Goal: Transaction & Acquisition: Purchase product/service

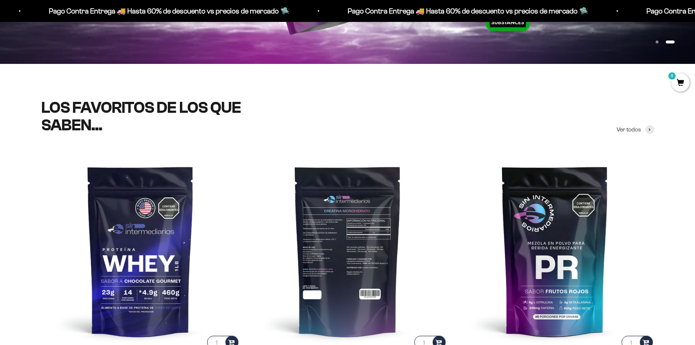
scroll to position [292, 0]
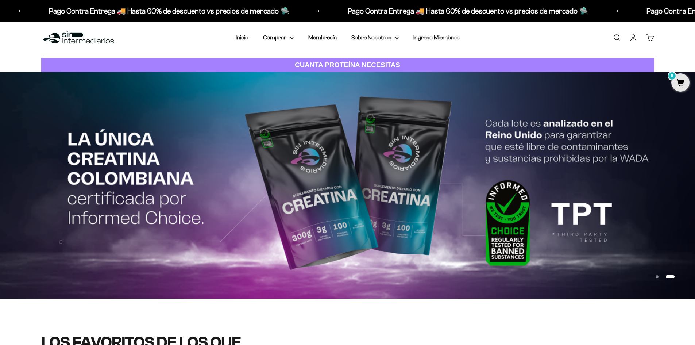
scroll to position [0, 0]
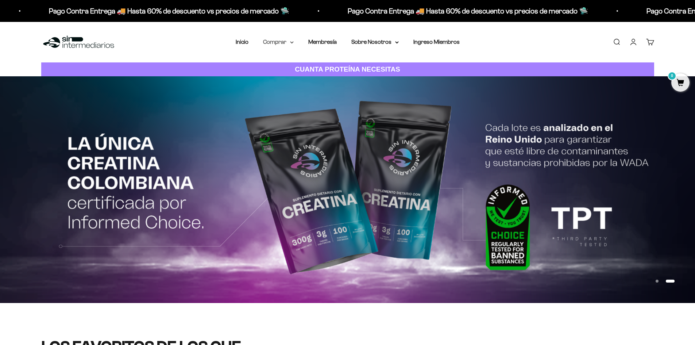
click at [285, 45] on summary "Comprar" at bounding box center [278, 41] width 31 height 9
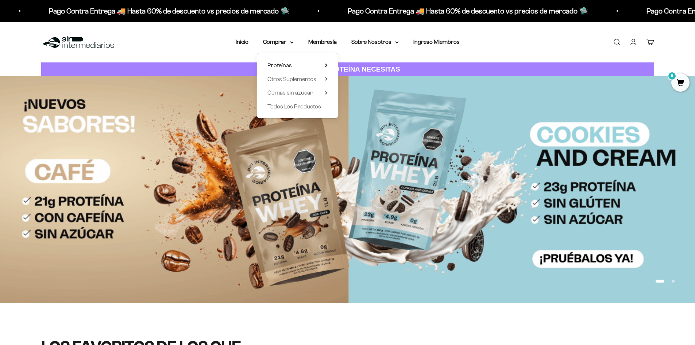
click at [284, 67] on span "Proteínas" at bounding box center [280, 65] width 24 height 6
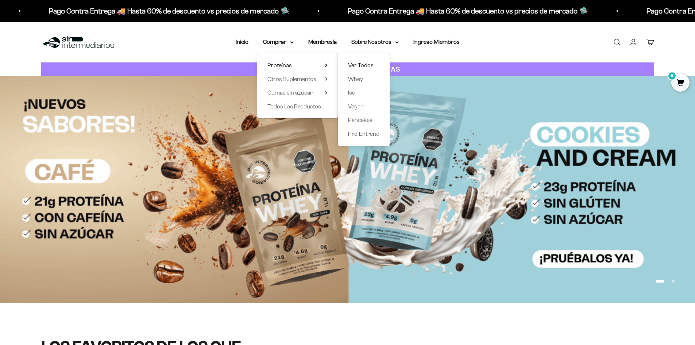
click at [360, 65] on span "Ver Todos" at bounding box center [361, 65] width 26 height 6
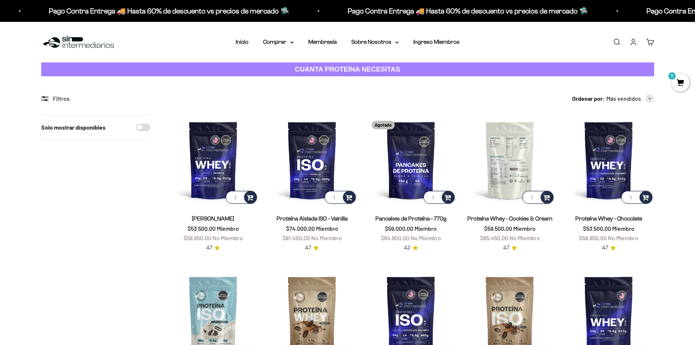
click at [524, 151] on img at bounding box center [510, 160] width 90 height 90
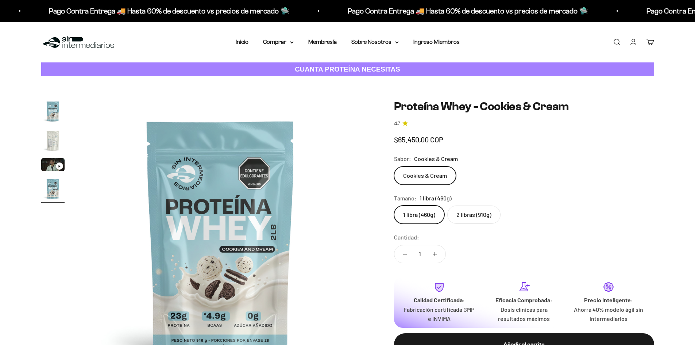
scroll to position [0, 858]
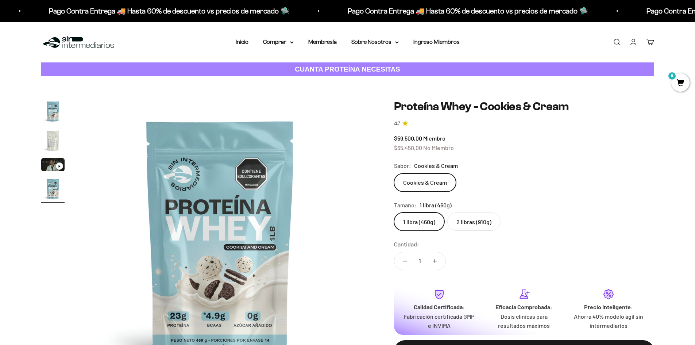
click at [471, 220] on label "2 libras (910g)" at bounding box center [473, 221] width 53 height 18
click at [394, 212] on input "2 libras (910g)" at bounding box center [394, 212] width 0 height 0
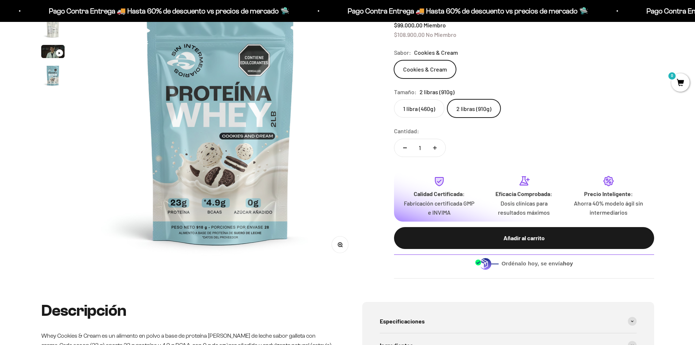
scroll to position [36, 0]
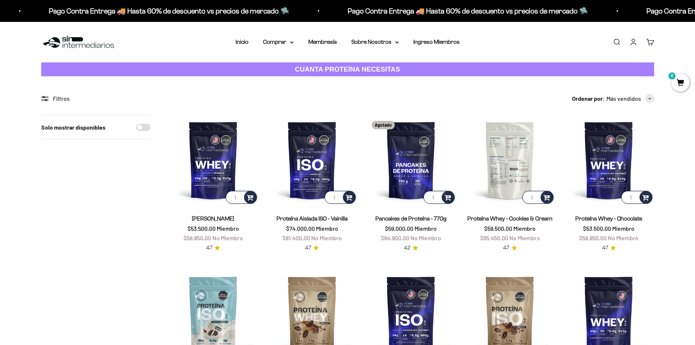
click at [509, 159] on img at bounding box center [510, 160] width 90 height 90
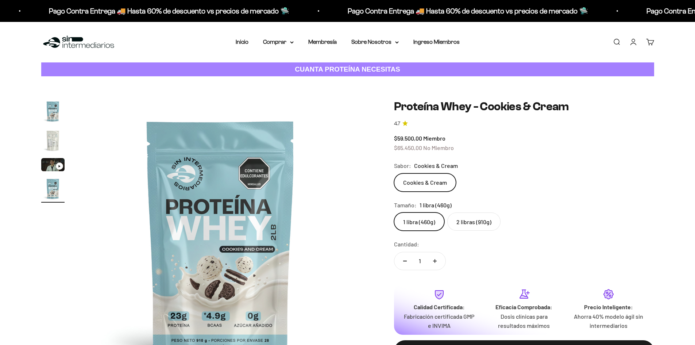
scroll to position [0, 858]
click at [460, 220] on label "2 libras (910g)" at bounding box center [473, 221] width 53 height 18
click at [394, 212] on input "2 libras (910g)" at bounding box center [394, 212] width 0 height 0
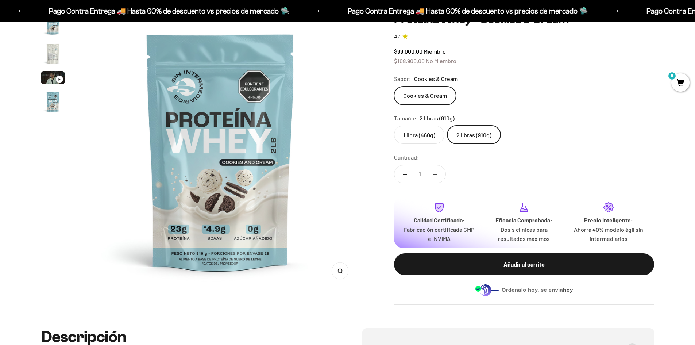
scroll to position [73, 0]
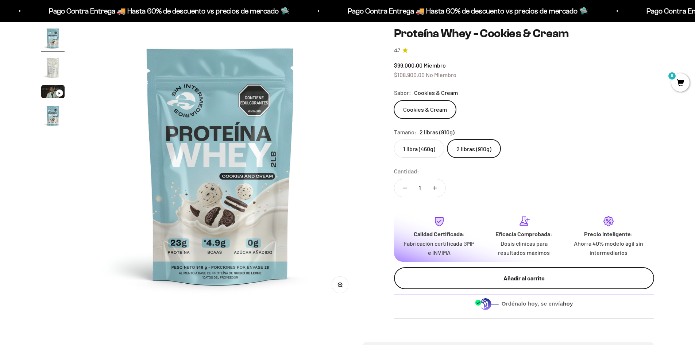
click at [566, 280] on div "Añadir al carrito" at bounding box center [524, 277] width 231 height 9
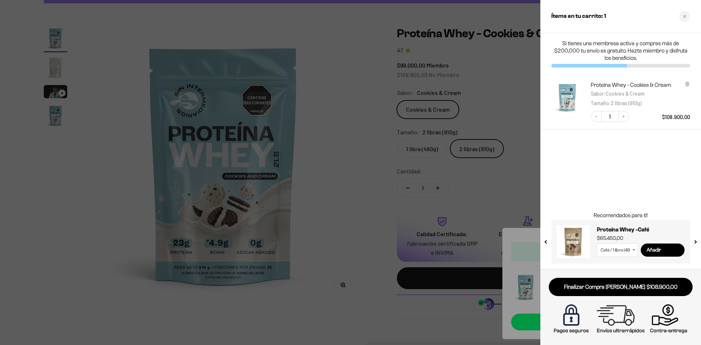
click at [366, 84] on div at bounding box center [350, 172] width 701 height 345
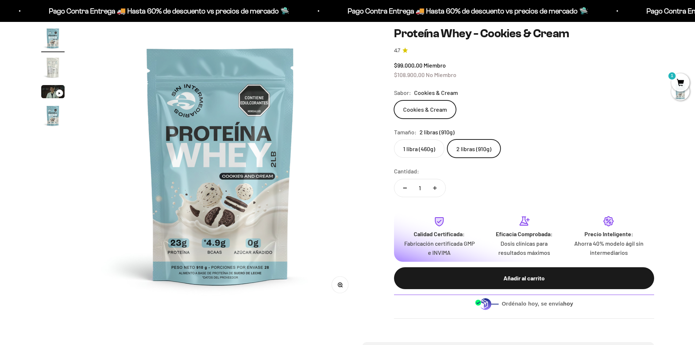
scroll to position [0, 0]
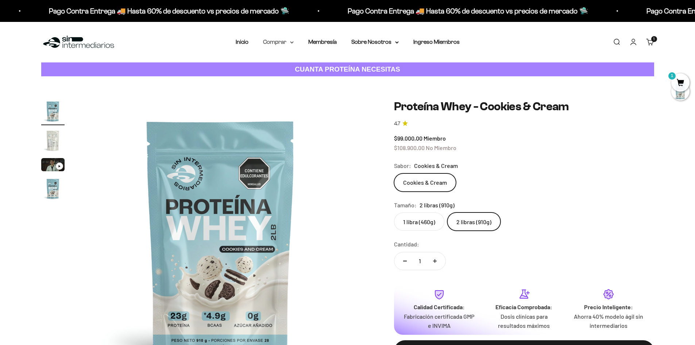
click at [280, 44] on summary "Comprar" at bounding box center [278, 41] width 31 height 9
click at [289, 82] on span "Otros Suplementos" at bounding box center [292, 78] width 49 height 9
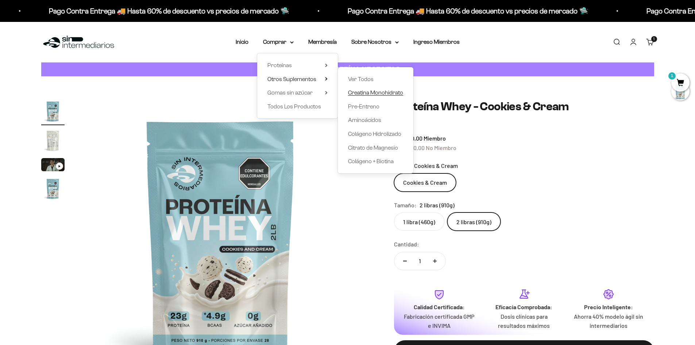
click at [381, 92] on span "Creatina Monohidrato" at bounding box center [375, 92] width 55 height 6
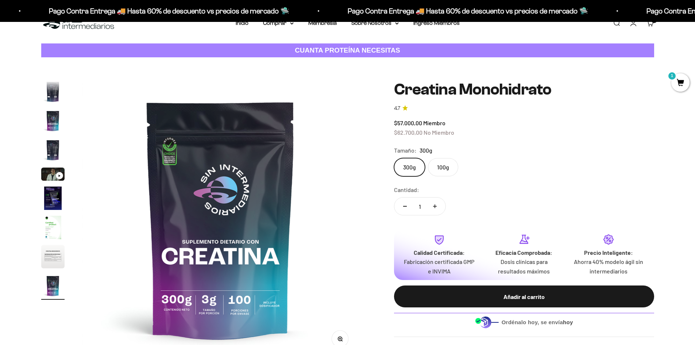
scroll to position [36, 0]
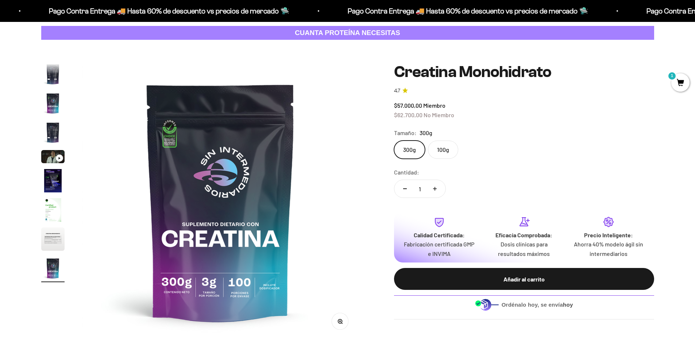
click at [440, 150] on label "100g" at bounding box center [443, 150] width 30 height 18
click at [394, 141] on input "100g" at bounding box center [394, 140] width 0 height 0
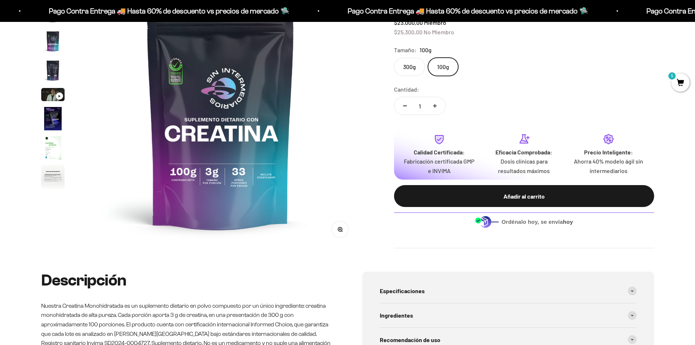
scroll to position [36, 0]
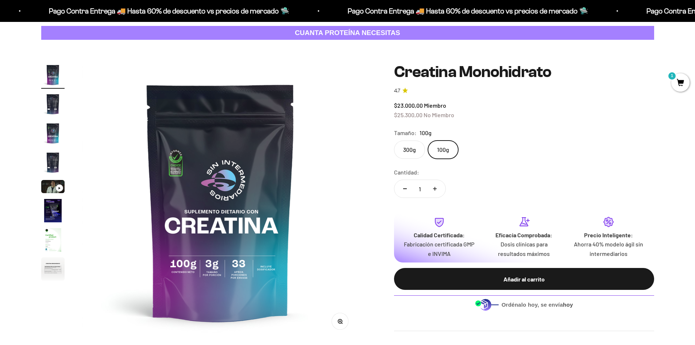
click at [414, 141] on label "300g" at bounding box center [409, 150] width 31 height 18
click at [394, 141] on input "300g" at bounding box center [394, 140] width 0 height 0
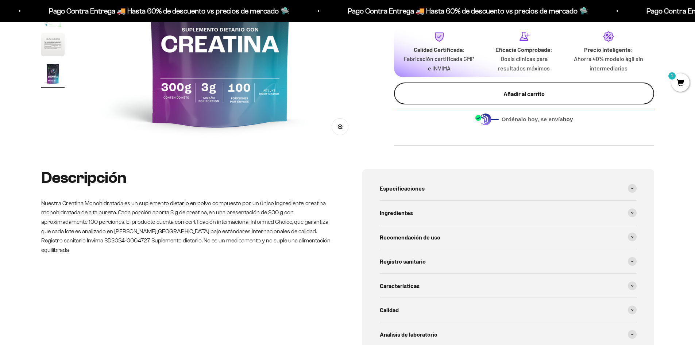
scroll to position [292, 0]
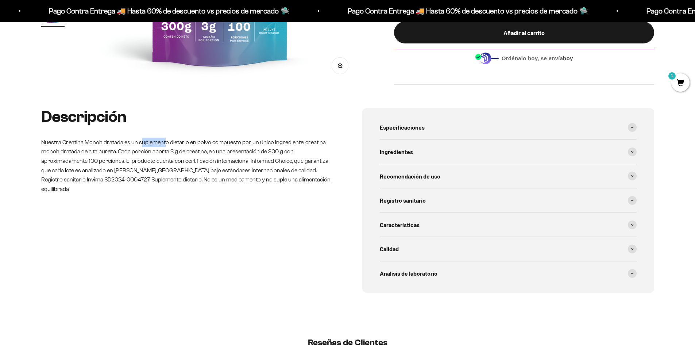
drag, startPoint x: 140, startPoint y: 142, endPoint x: 166, endPoint y: 143, distance: 25.6
click at [166, 143] on p "Nuestra Creatina Monohidratada es un suplemento dietario en polvo compuesto por…" at bounding box center [187, 166] width 292 height 56
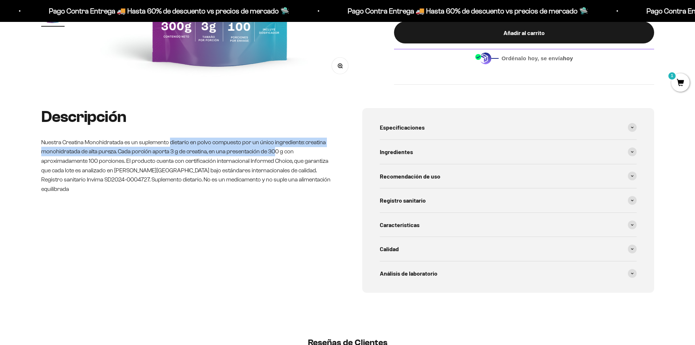
drag, startPoint x: 170, startPoint y: 142, endPoint x: 274, endPoint y: 156, distance: 104.5
click at [274, 156] on p "Nuestra Creatina Monohidratada es un suplemento dietario en polvo compuesto por…" at bounding box center [187, 166] width 292 height 56
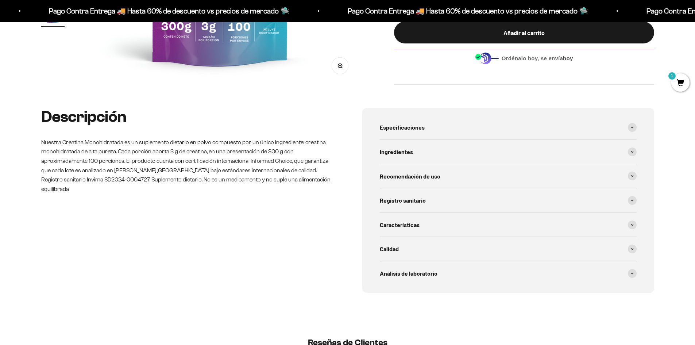
click at [189, 171] on p "Nuestra Creatina Monohidratada es un suplemento dietario en polvo compuesto por…" at bounding box center [187, 166] width 292 height 56
click at [69, 140] on p "Nuestra Creatina Monohidratada es un suplemento dietario en polvo compuesto por…" at bounding box center [187, 166] width 292 height 56
copy p "Creatina"
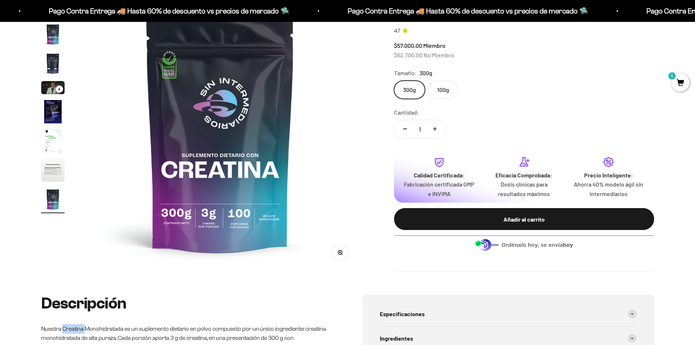
scroll to position [109, 0]
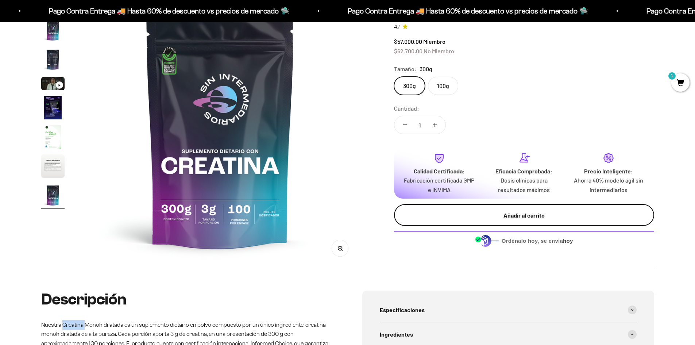
click at [504, 215] on div "Añadir al carrito" at bounding box center [524, 215] width 231 height 9
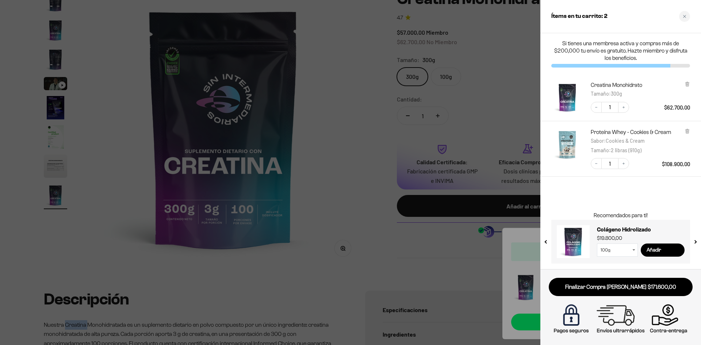
click at [339, 262] on div at bounding box center [350, 172] width 701 height 345
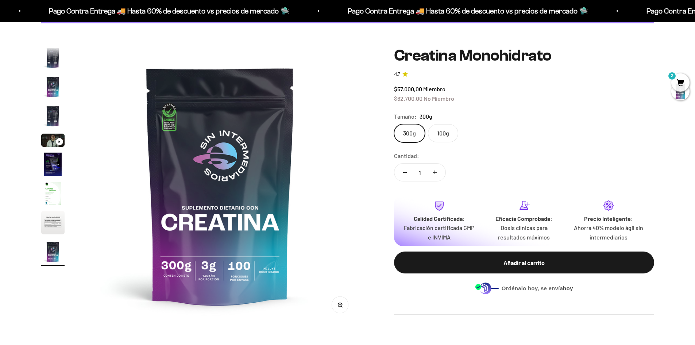
scroll to position [0, 0]
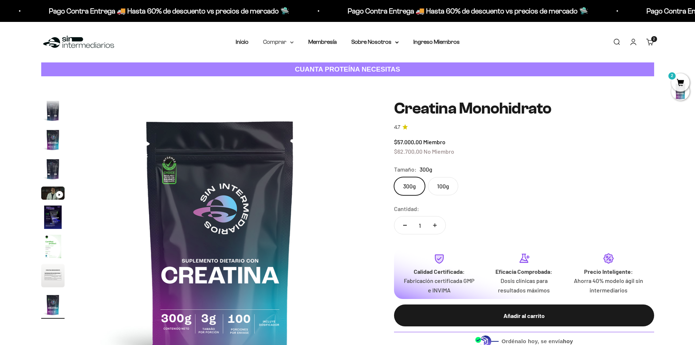
click at [287, 43] on summary "Comprar" at bounding box center [278, 41] width 31 height 9
